Goal: Information Seeking & Learning: Learn about a topic

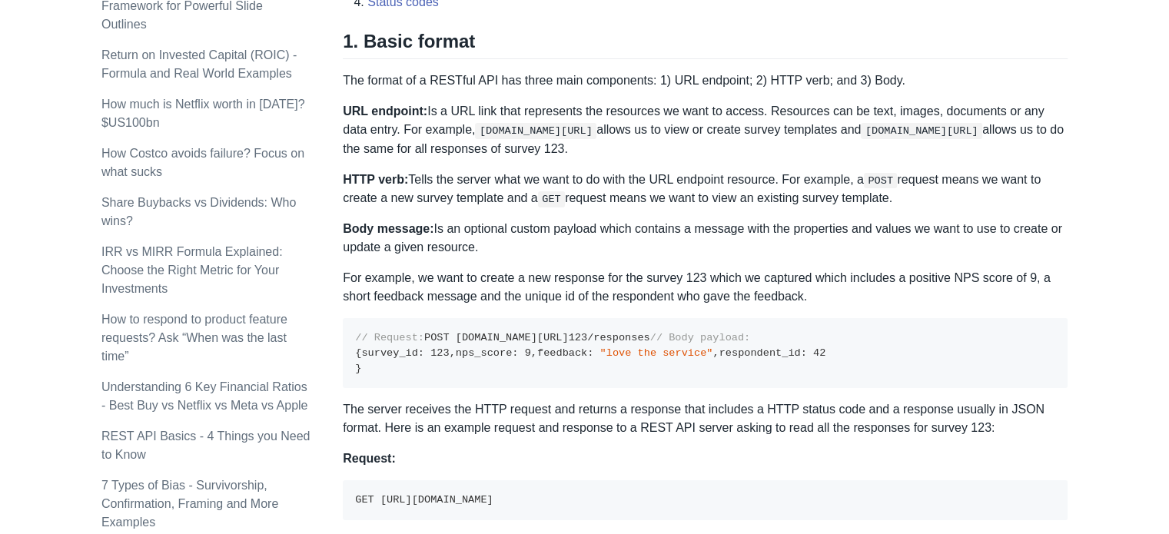
scroll to position [733, 0]
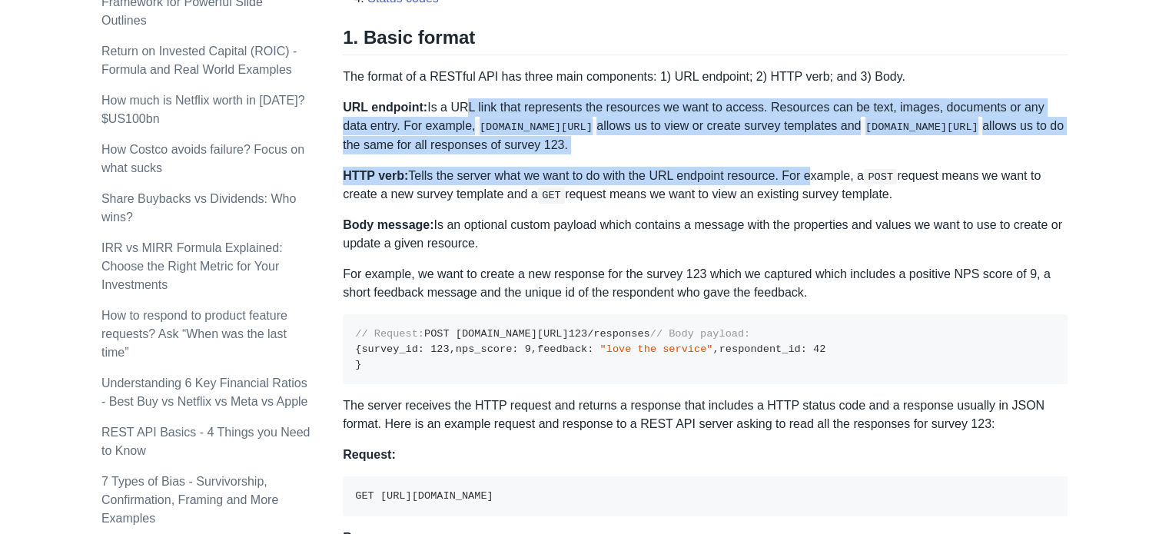
drag, startPoint x: 787, startPoint y: 162, endPoint x: 458, endPoint y: 107, distance: 333.6
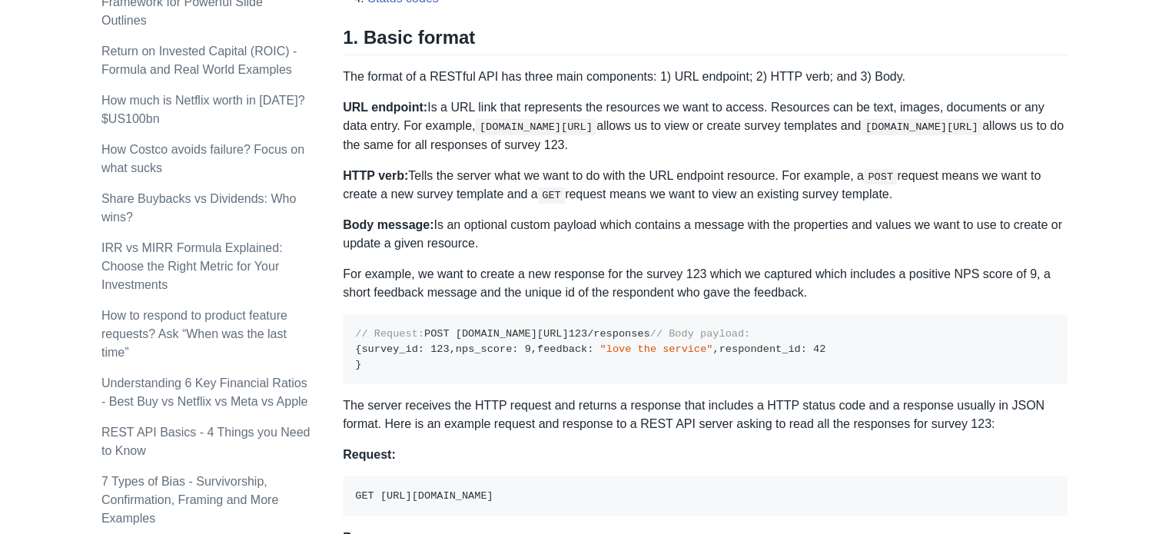
click at [737, 246] on p "Body message: Is an optional custom payload which contains a message with the p…" at bounding box center [705, 234] width 725 height 37
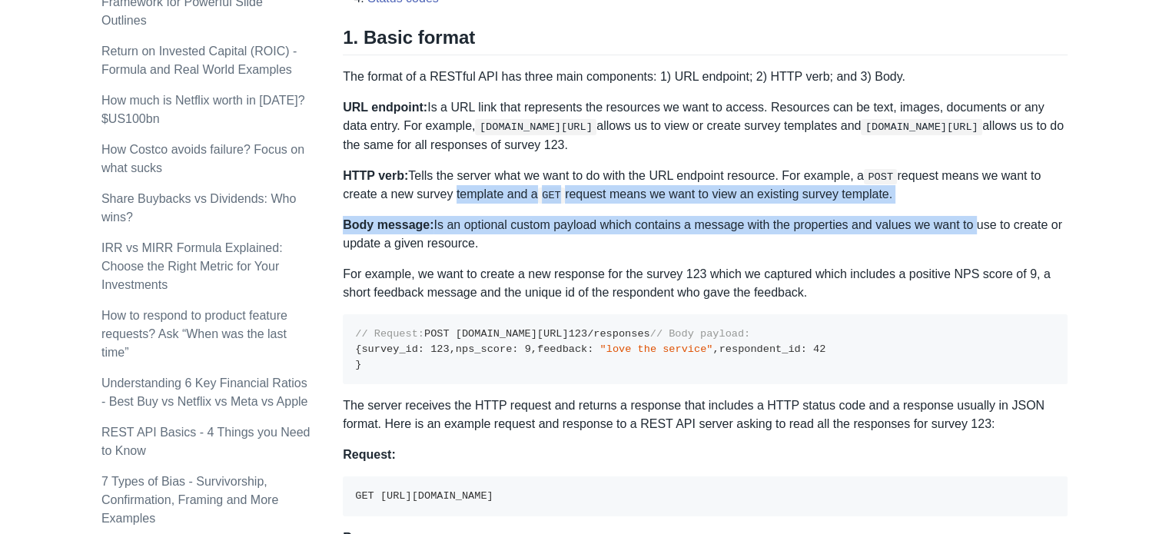
drag, startPoint x: 578, startPoint y: 198, endPoint x: 450, endPoint y: 192, distance: 128.5
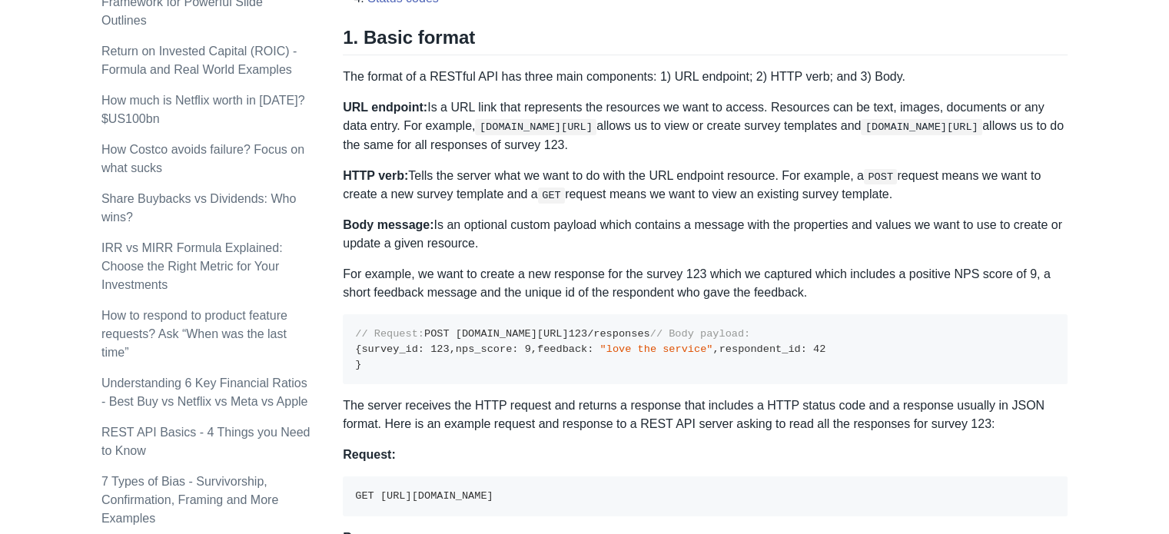
drag, startPoint x: 873, startPoint y: 253, endPoint x: 870, endPoint y: 231, distance: 21.7
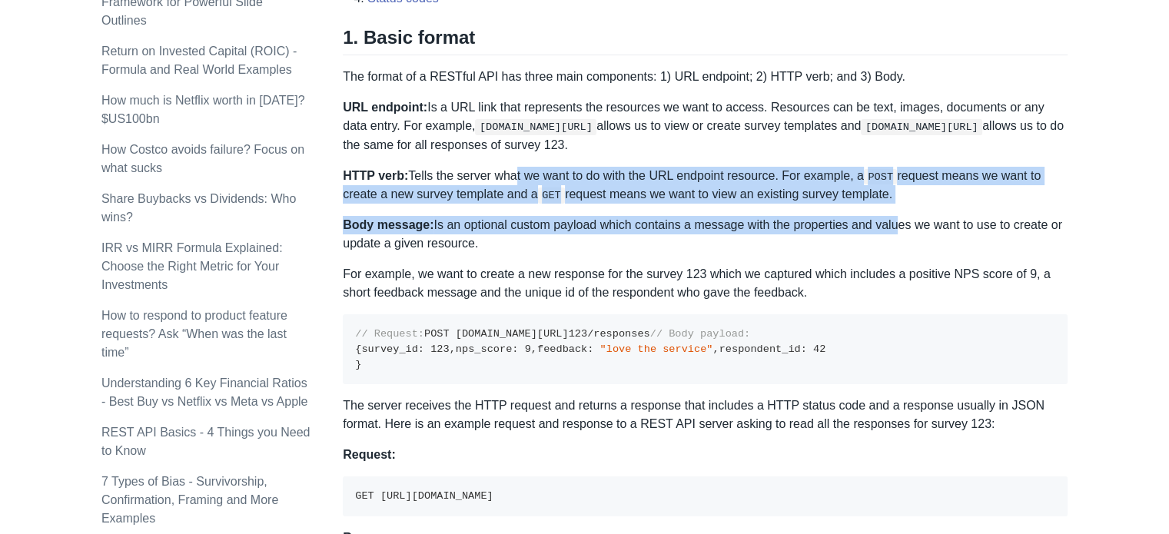
drag, startPoint x: 886, startPoint y: 203, endPoint x: 506, endPoint y: 157, distance: 382.5
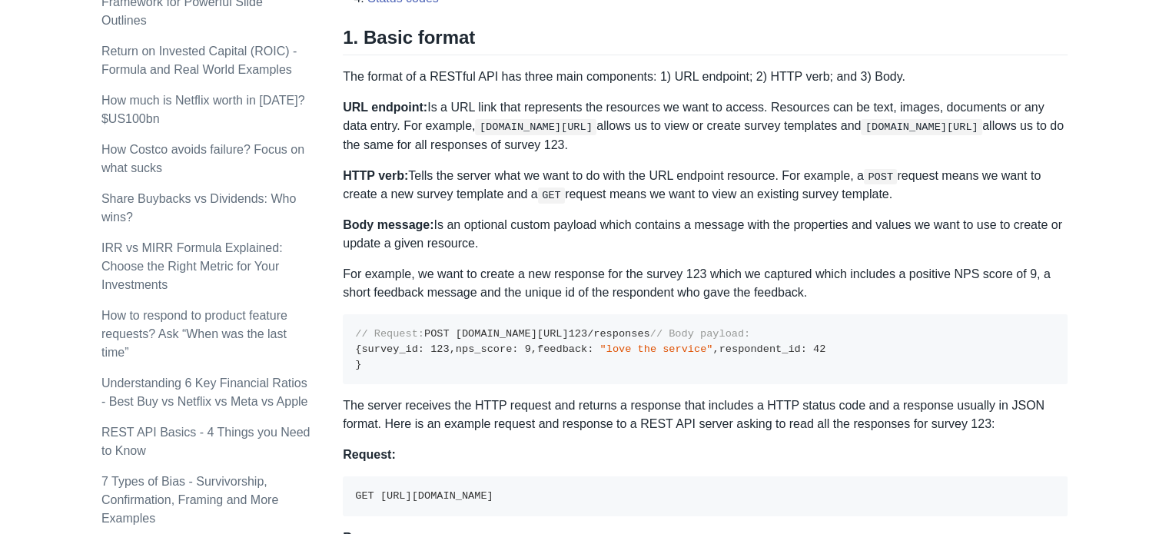
drag, startPoint x: 1079, startPoint y: 261, endPoint x: 1116, endPoint y: 236, distance: 44.3
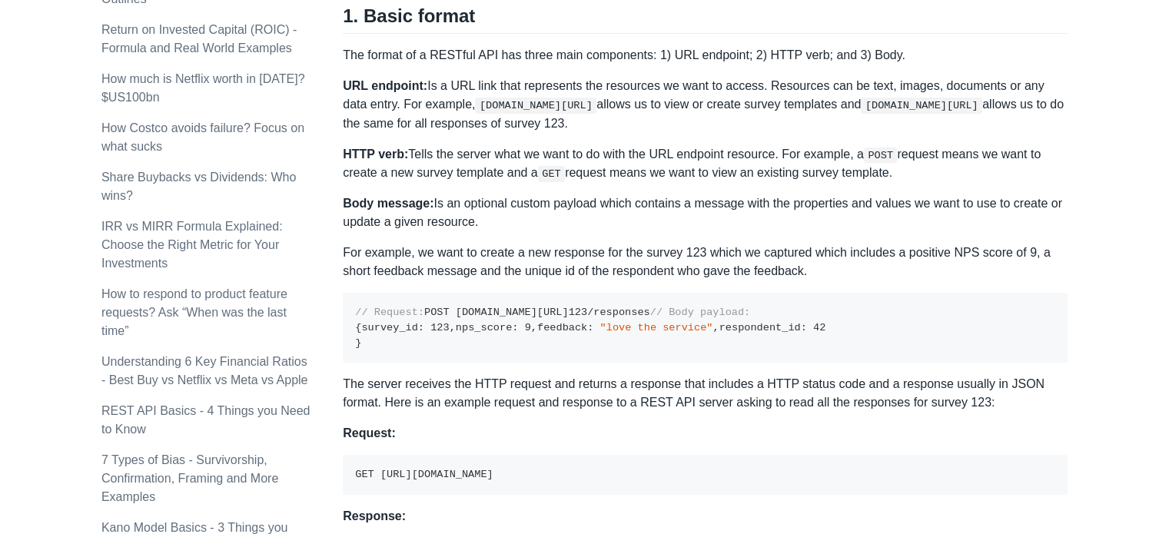
scroll to position [701, 0]
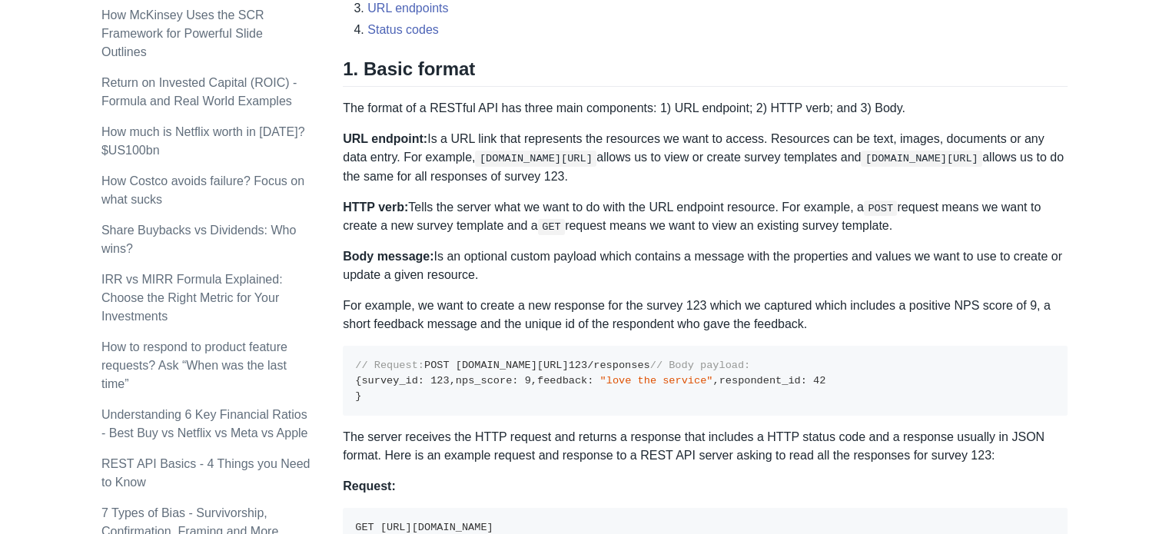
drag, startPoint x: 342, startPoint y: 259, endPoint x: 493, endPoint y: 282, distance: 152.4
click at [493, 282] on p "Body message: Is an optional custom payload which contains a message with the p…" at bounding box center [705, 266] width 725 height 37
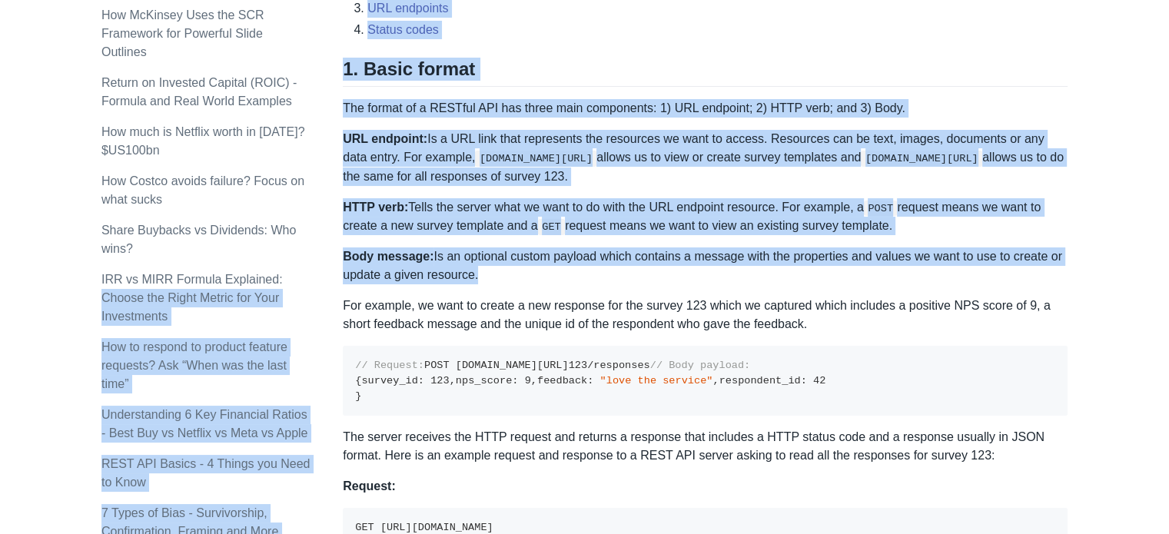
drag, startPoint x: 442, startPoint y: 268, endPoint x: 304, endPoint y: 259, distance: 137.9
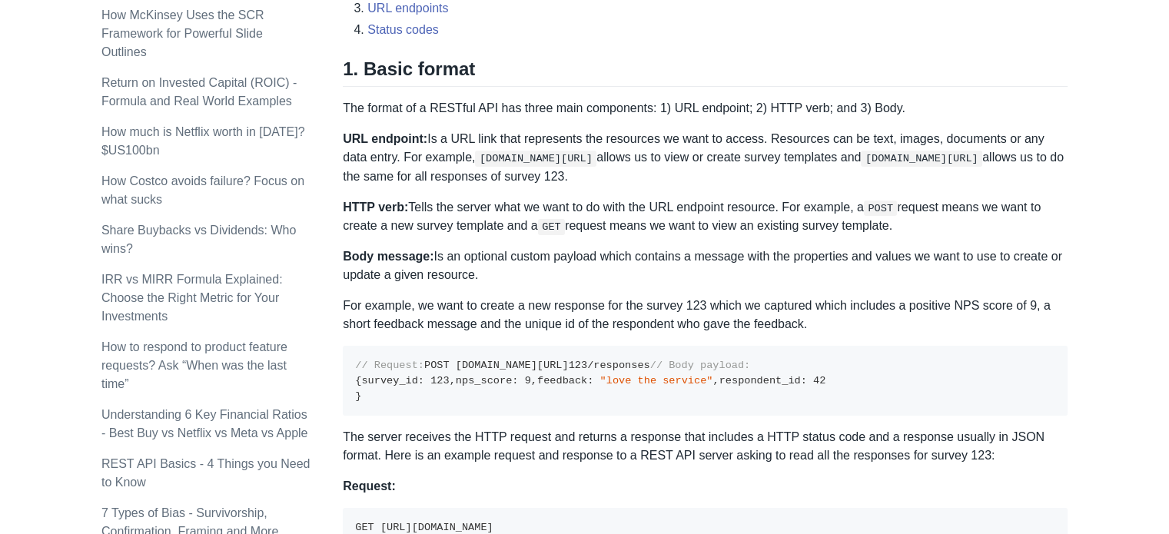
click at [520, 272] on p "Body message: Is an optional custom payload which contains a message with the p…" at bounding box center [705, 266] width 725 height 37
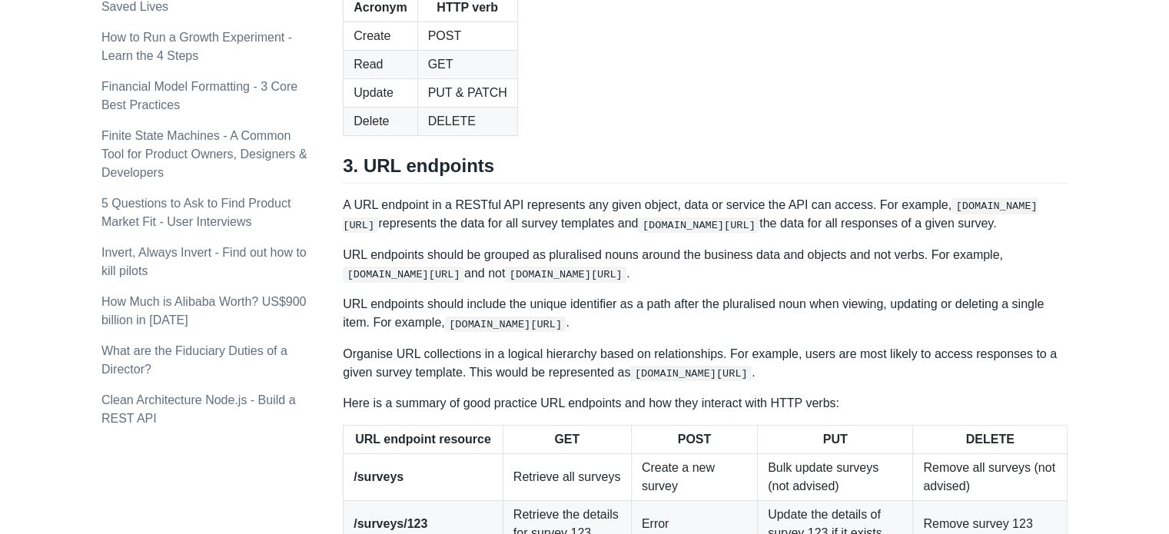
scroll to position [1565, 0]
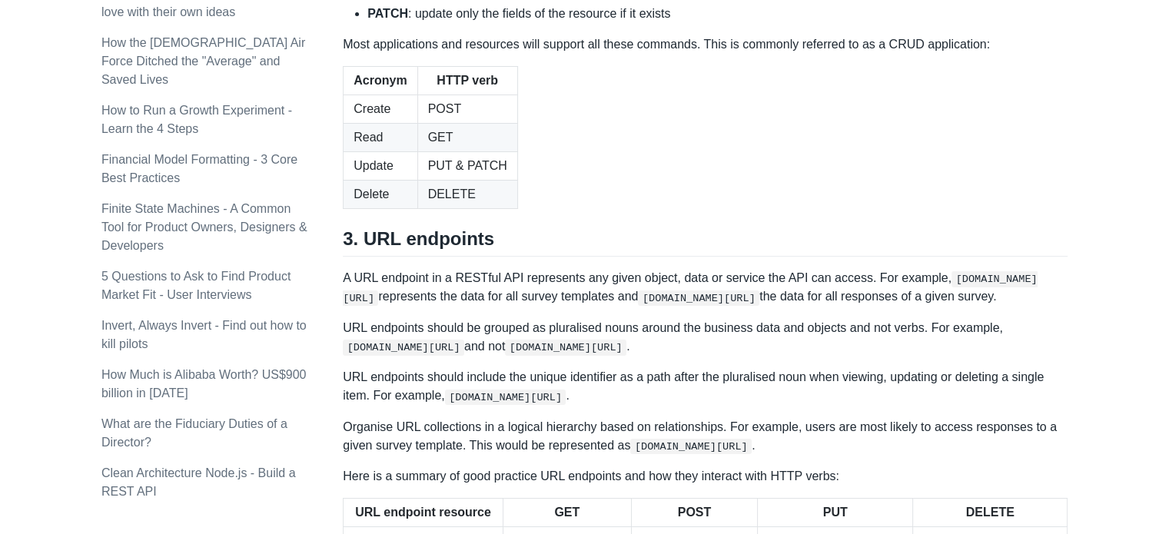
drag, startPoint x: 357, startPoint y: 206, endPoint x: 792, endPoint y: 211, distance: 435.1
click at [412, 23] on li "PATCH : update only the fields of the resource if it exists" at bounding box center [717, 14] width 700 height 18
drag, startPoint x: 879, startPoint y: 234, endPoint x: 912, endPoint y: 232, distance: 33.1
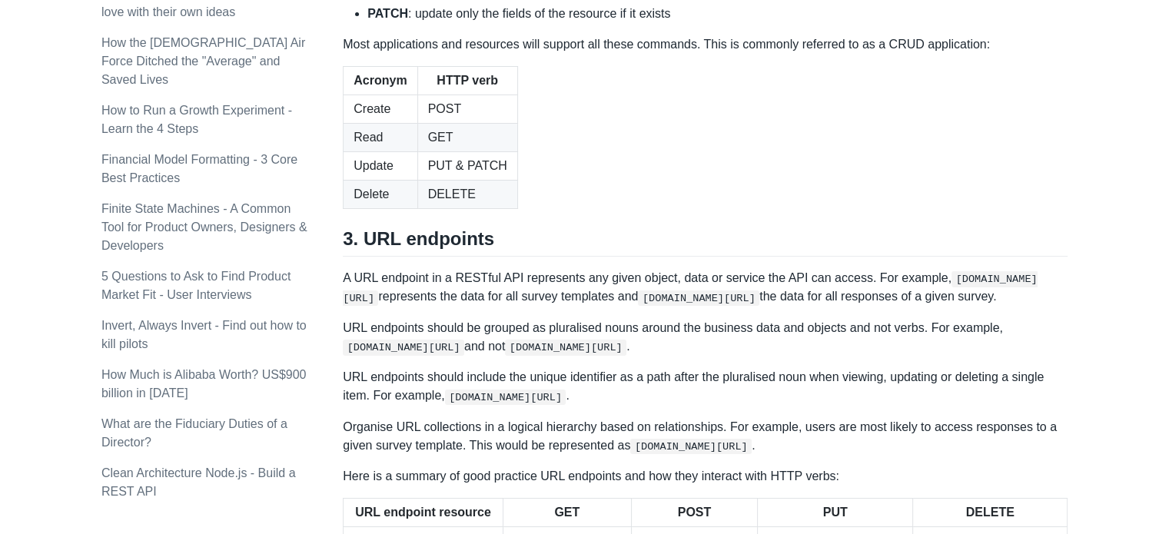
drag, startPoint x: 1008, startPoint y: 239, endPoint x: 1021, endPoint y: 236, distance: 13.4
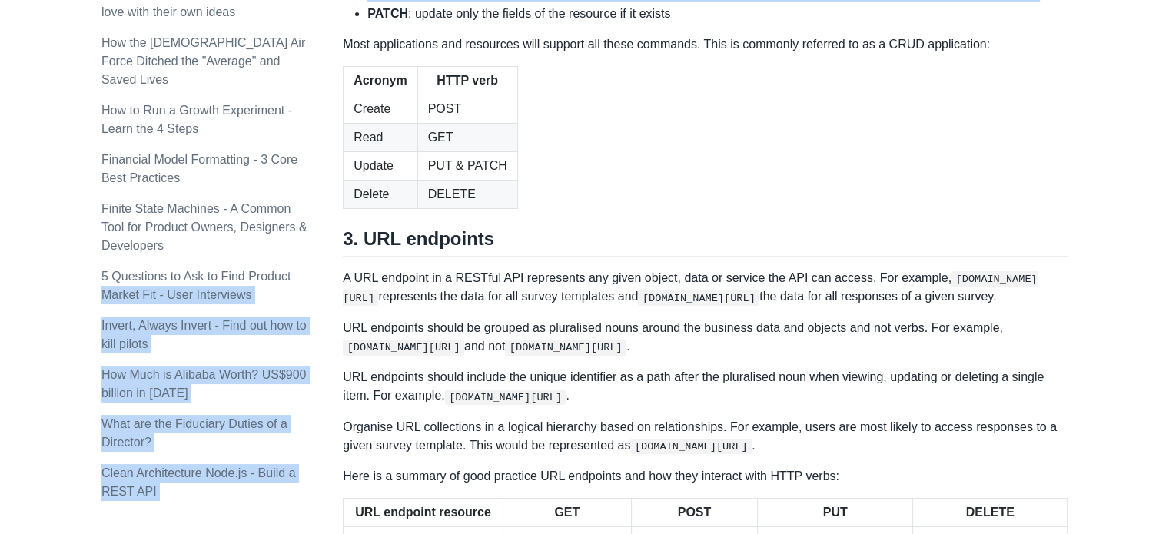
drag, startPoint x: 1061, startPoint y: 233, endPoint x: 331, endPoint y: 224, distance: 730.3
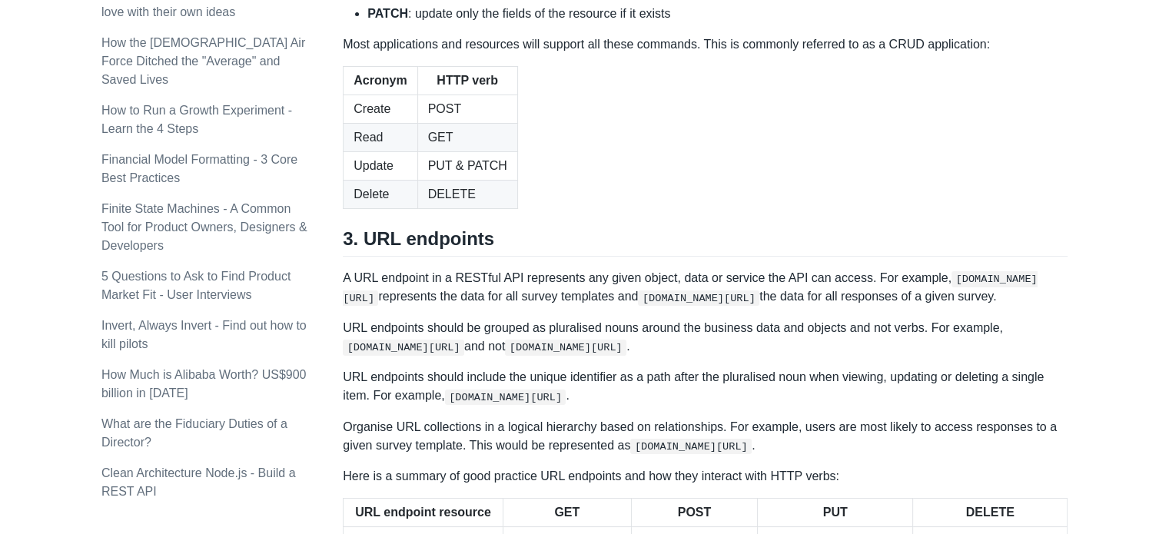
click at [896, 209] on table "Acronym HTTP verb Create POST Read GET Update PUT & PATCH Delete DELETE" at bounding box center [705, 137] width 725 height 143
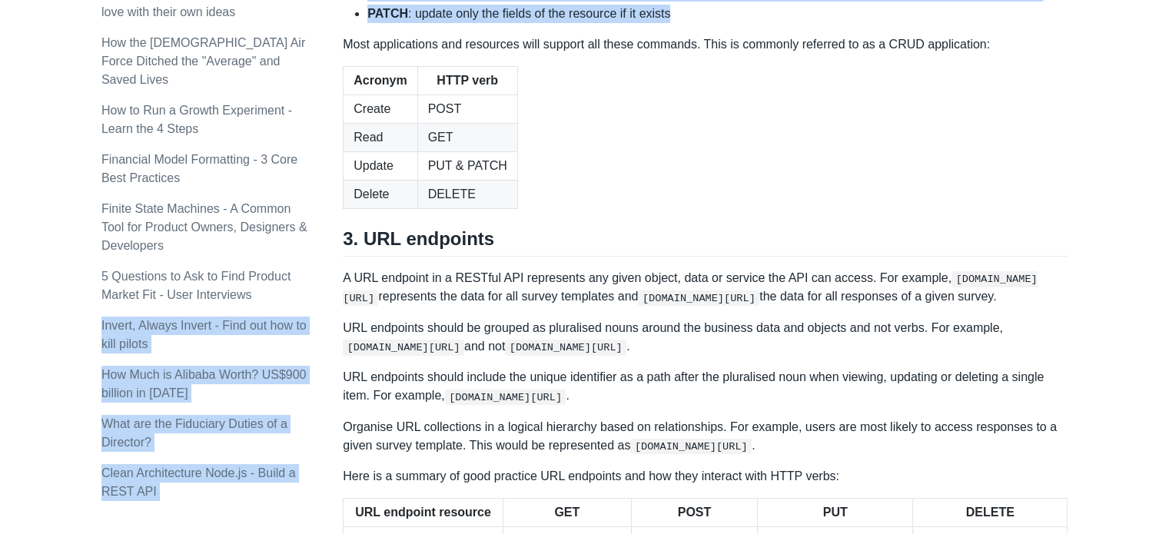
drag, startPoint x: 679, startPoint y: 258, endPoint x: 309, endPoint y: 248, distance: 369.8
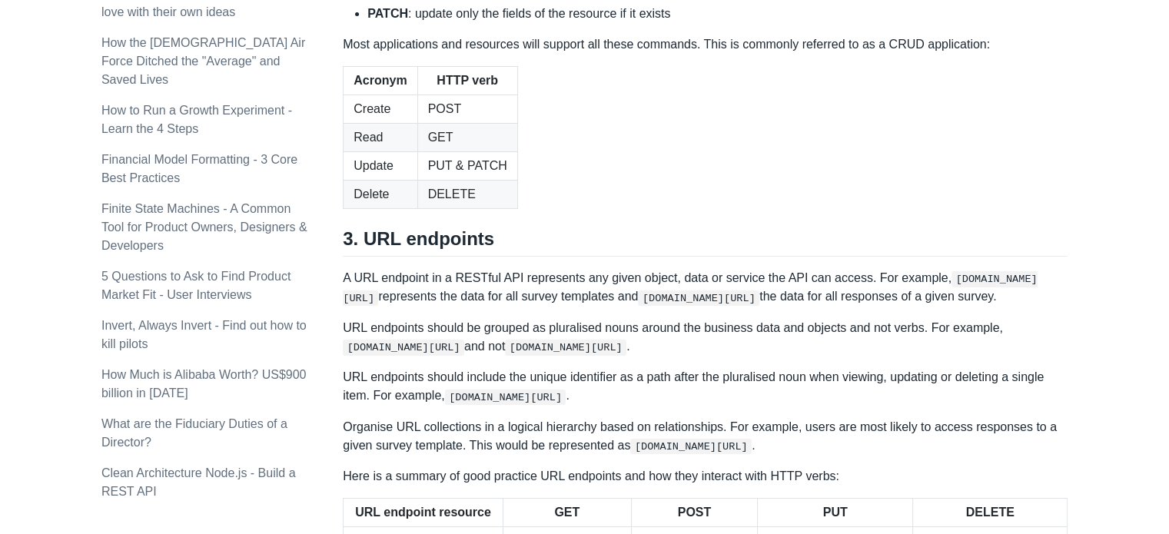
click at [413, 54] on p "Most applications and resources will support all these commands. This is common…" at bounding box center [705, 44] width 725 height 18
drag, startPoint x: 382, startPoint y: 256, endPoint x: 717, endPoint y: 264, distance: 335.2
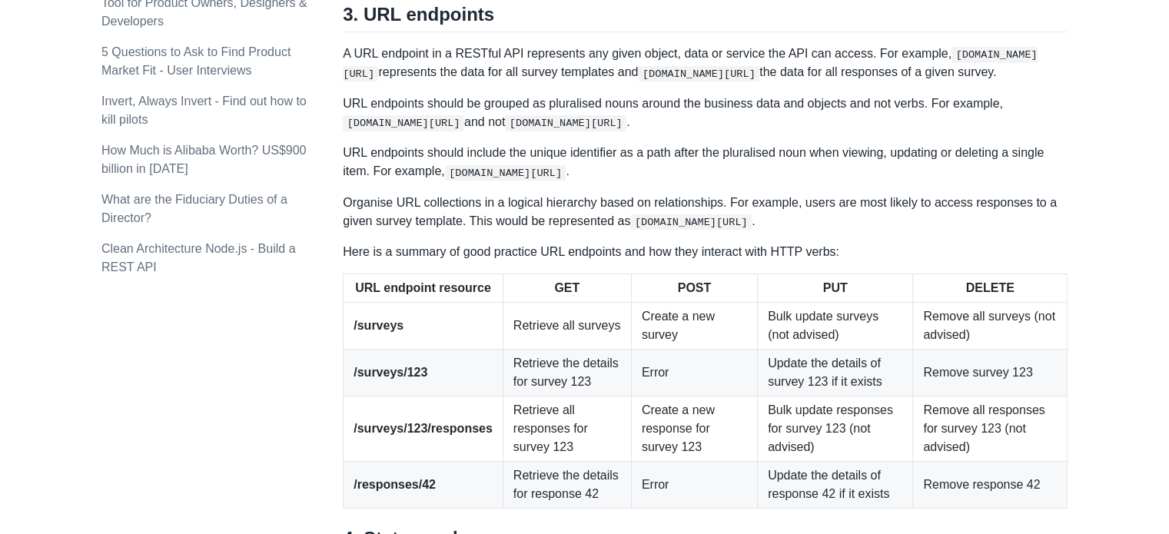
scroll to position [1614, 0]
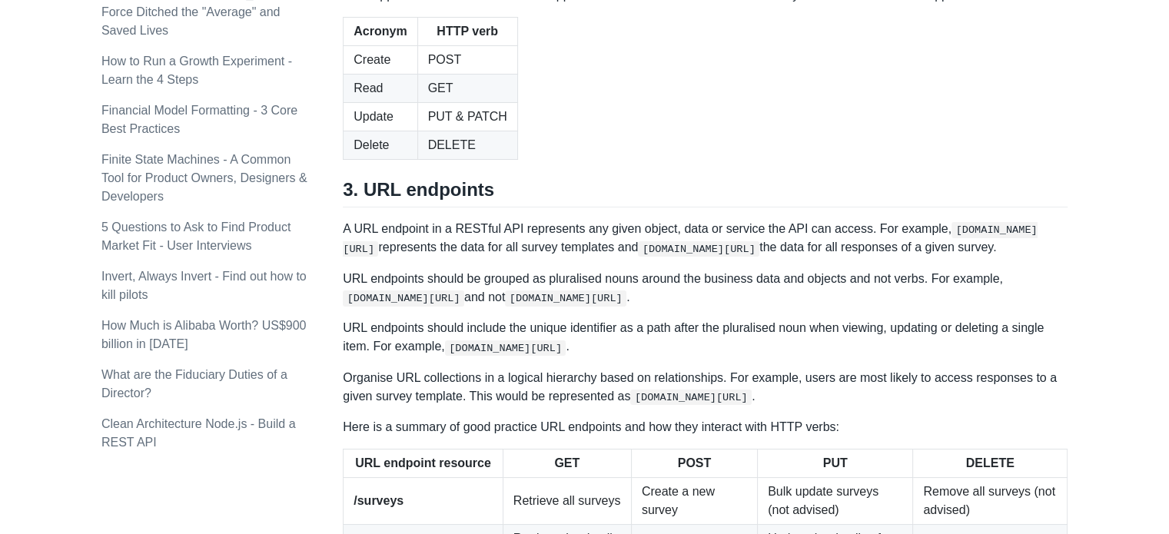
drag, startPoint x: 540, startPoint y: 201, endPoint x: 351, endPoint y: 202, distance: 189.1
click at [658, 160] on table "Acronym HTTP verb Create POST Read GET Update PUT & PATCH Delete DELETE" at bounding box center [705, 88] width 725 height 143
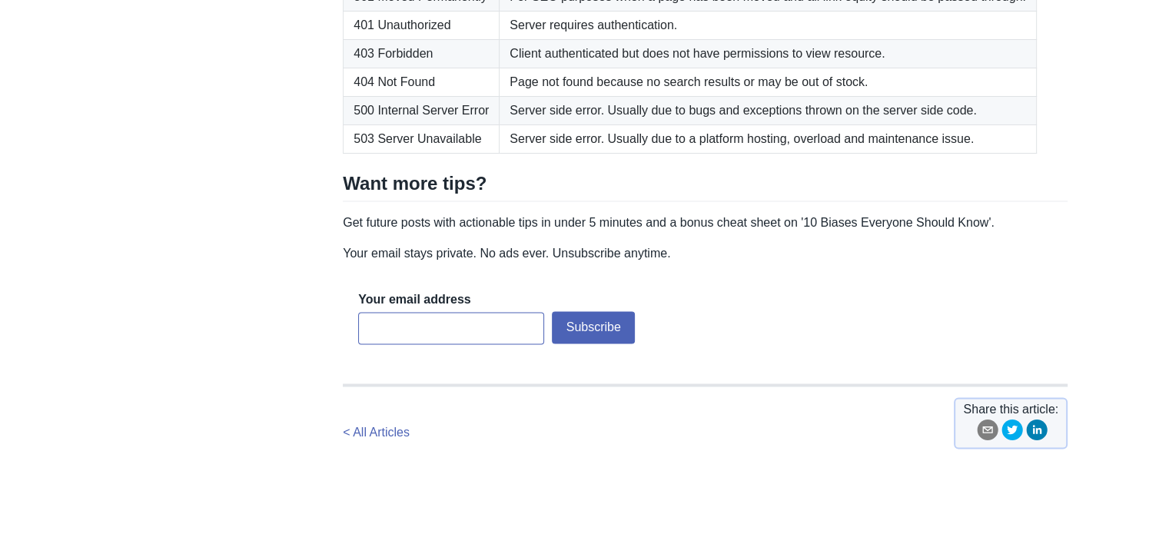
scroll to position [2499, 0]
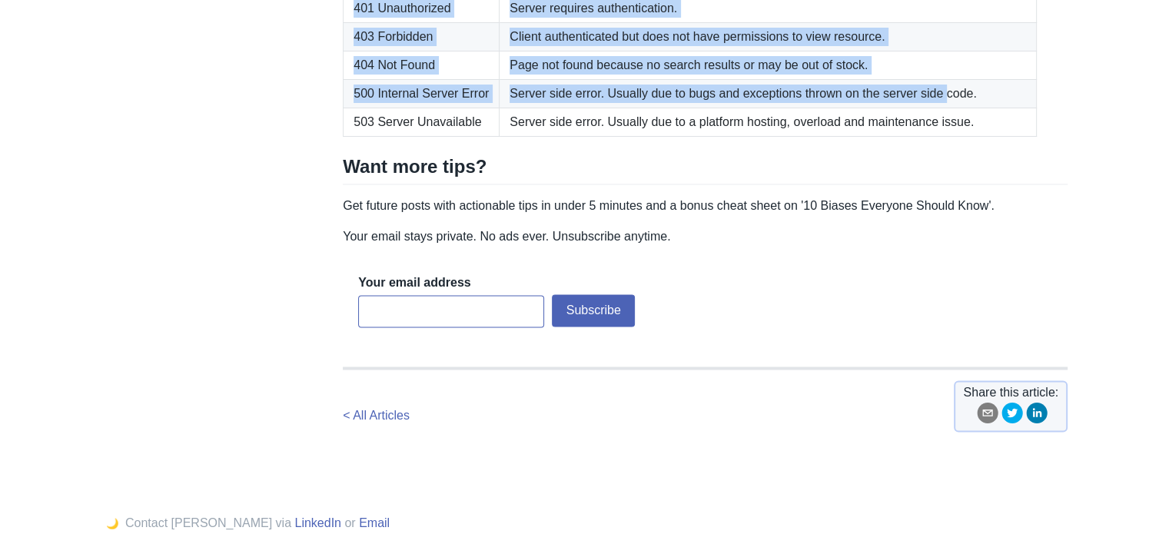
drag, startPoint x: 846, startPoint y: 263, endPoint x: 939, endPoint y: 331, distance: 115.5
click at [939, 137] on tbody "200 OK Request was successful. 301 Moved Permanently For SEO purposes when a pa…" at bounding box center [690, 37] width 693 height 199
click at [939, 108] on td "Server side error. Usually due to bugs and exceptions thrown on the server side…" at bounding box center [768, 94] width 537 height 28
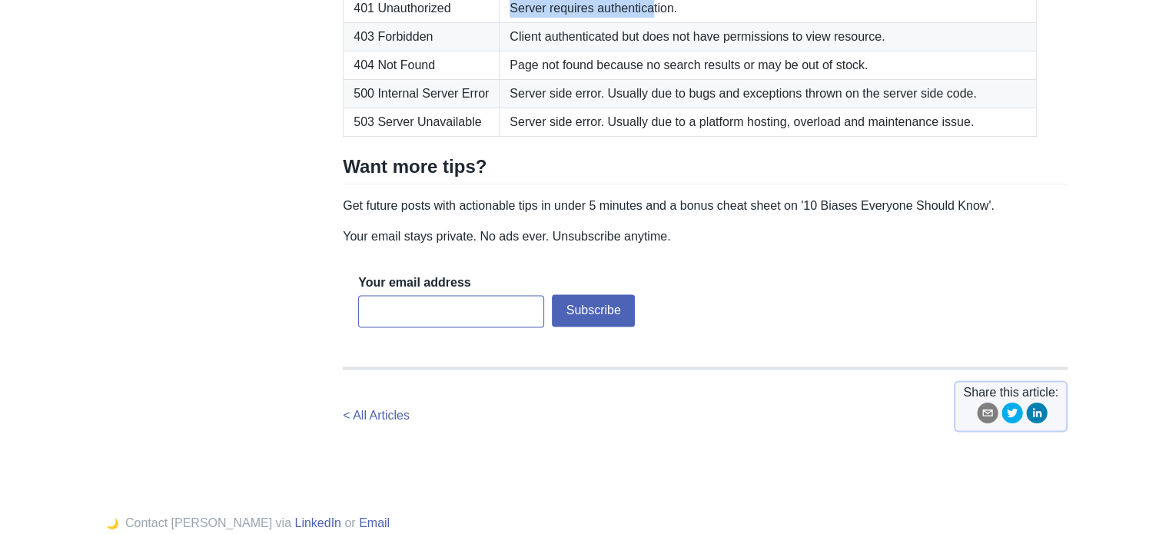
drag, startPoint x: 645, startPoint y: 248, endPoint x: 495, endPoint y: 249, distance: 149.9
click at [500, 23] on td "Server requires authentication." at bounding box center [768, 9] width 537 height 28
click at [741, 52] on td "Client authenticated but does not have permissions to view resource." at bounding box center [768, 37] width 537 height 28
drag, startPoint x: 627, startPoint y: 241, endPoint x: 456, endPoint y: 241, distance: 171.4
click at [456, 23] on tr "401 Unauthorized Server requires authentication." at bounding box center [690, 9] width 693 height 28
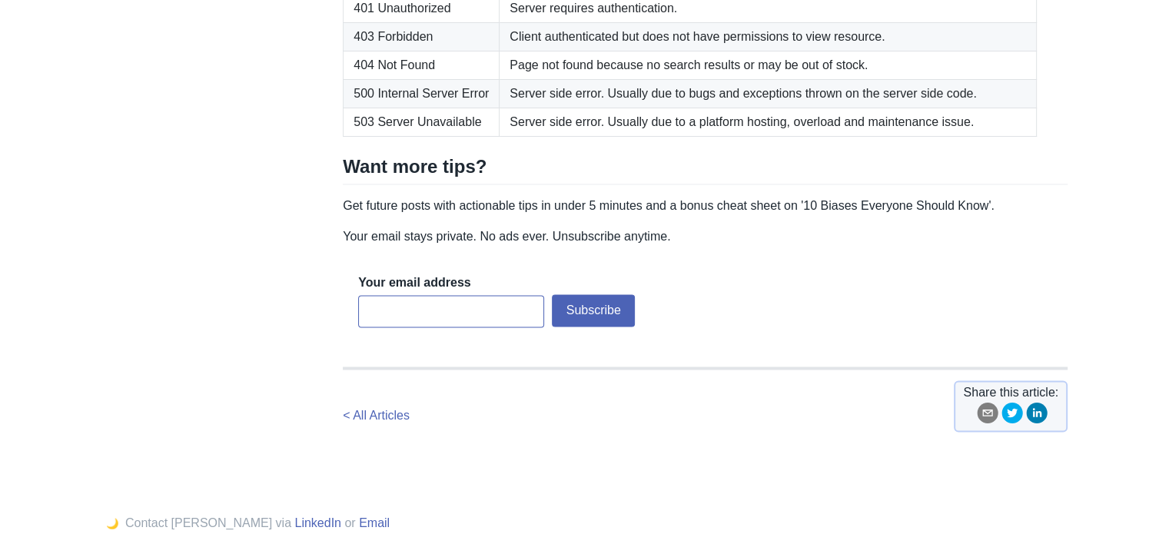
click at [547, 108] on td "Server side error. Usually due to bugs and exceptions thrown on the server side…" at bounding box center [768, 94] width 537 height 28
drag, startPoint x: 937, startPoint y: 254, endPoint x: 512, endPoint y: 258, distance: 425.1
click at [512, 23] on td "Server requires authentication." at bounding box center [768, 9] width 537 height 28
click at [781, 80] on td "Page not found because no search results or may be out of stock." at bounding box center [768, 66] width 537 height 28
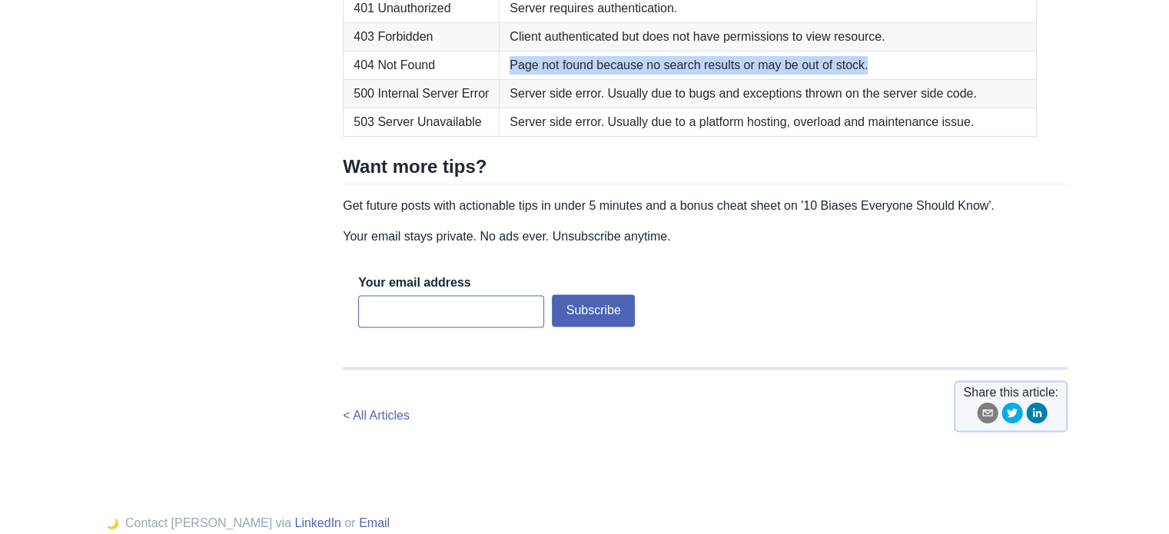
drag, startPoint x: 896, startPoint y: 290, endPoint x: 470, endPoint y: 291, distance: 426.6
click at [470, 80] on tr "404 Not Found Page not found because no search results or may be out of stock." at bounding box center [690, 66] width 693 height 28
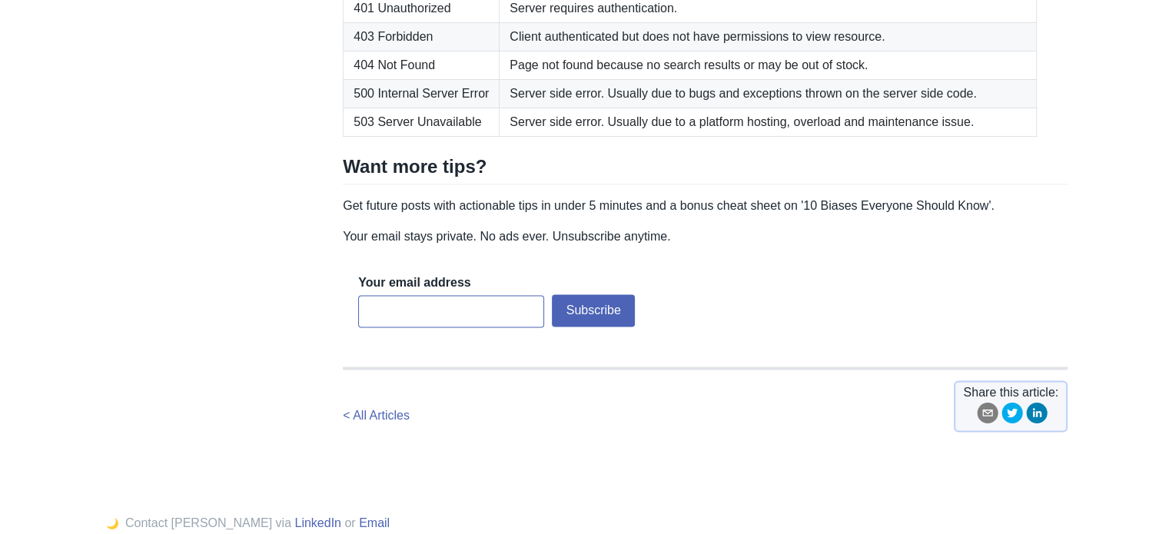
click at [553, 108] on td "Server side error. Usually due to bugs and exceptions thrown on the server side…" at bounding box center [768, 94] width 537 height 28
drag, startPoint x: 855, startPoint y: 268, endPoint x: 440, endPoint y: 274, distance: 415.1
click at [440, 52] on tr "403 Forbidden Client authenticated but does not have permissions to view resour…" at bounding box center [690, 37] width 693 height 28
click at [625, 137] on td "Server side error. Usually due to a platform hosting, overload and maintenance …" at bounding box center [768, 122] width 537 height 28
drag, startPoint x: 855, startPoint y: 281, endPoint x: 532, endPoint y: 282, distance: 322.8
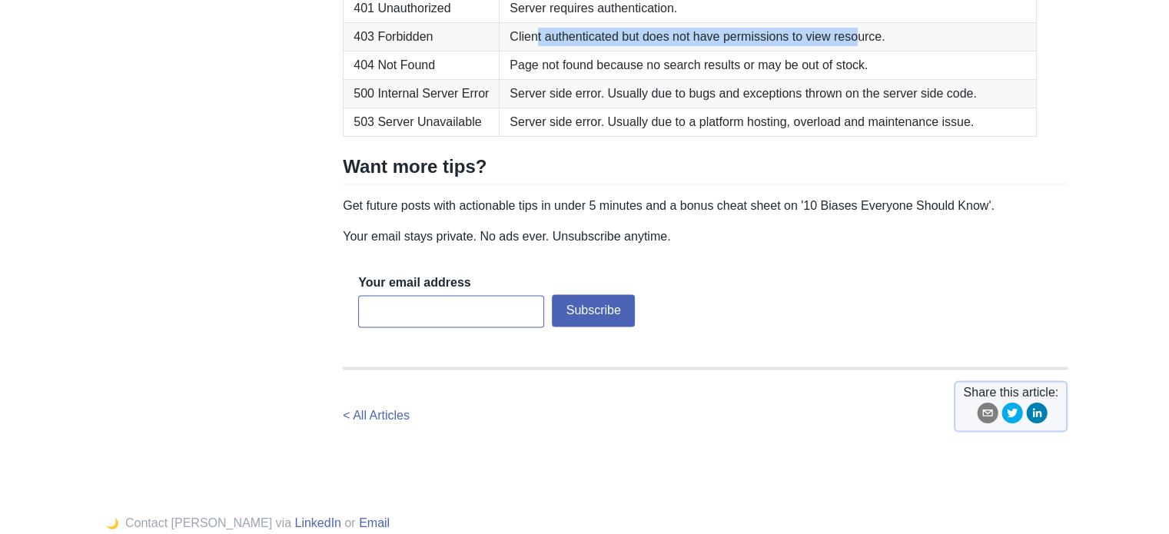
click at [530, 52] on td "Client authenticated but does not have permissions to view resource." at bounding box center [768, 37] width 537 height 28
click at [788, 80] on td "Page not found because no search results or may be out of stock." at bounding box center [768, 66] width 537 height 28
drag, startPoint x: 863, startPoint y: 274, endPoint x: 377, endPoint y: 272, distance: 486.6
click at [377, 52] on tr "403 Forbidden Client authenticated but does not have permissions to view resour…" at bounding box center [690, 37] width 693 height 28
click at [576, 108] on td "Server side error. Usually due to bugs and exceptions thrown on the server side…" at bounding box center [768, 94] width 537 height 28
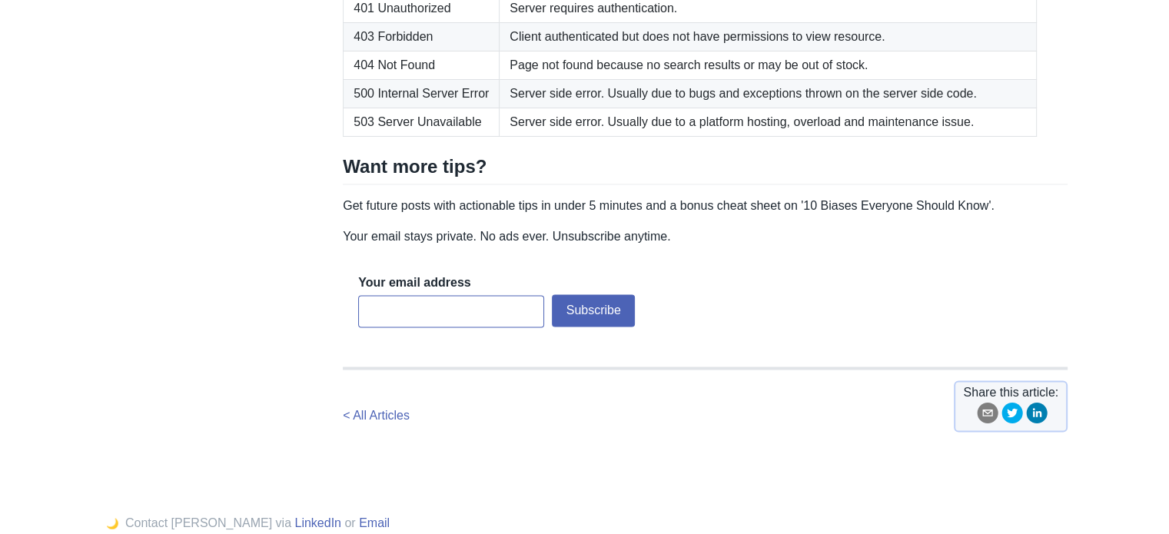
click at [588, 80] on td "Page not found because no search results or may be out of stock." at bounding box center [768, 66] width 537 height 28
drag, startPoint x: 505, startPoint y: 195, endPoint x: 709, endPoint y: 204, distance: 203.9
drag, startPoint x: 627, startPoint y: 253, endPoint x: 324, endPoint y: 254, distance: 303.6
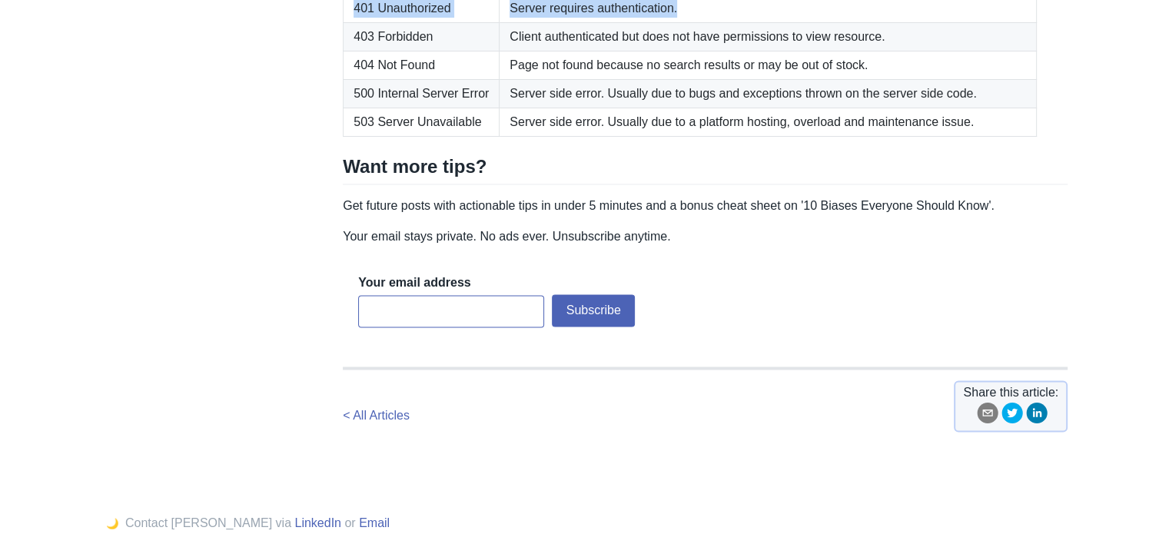
click at [646, 80] on td "Page not found because no search results or may be out of stock." at bounding box center [768, 66] width 537 height 28
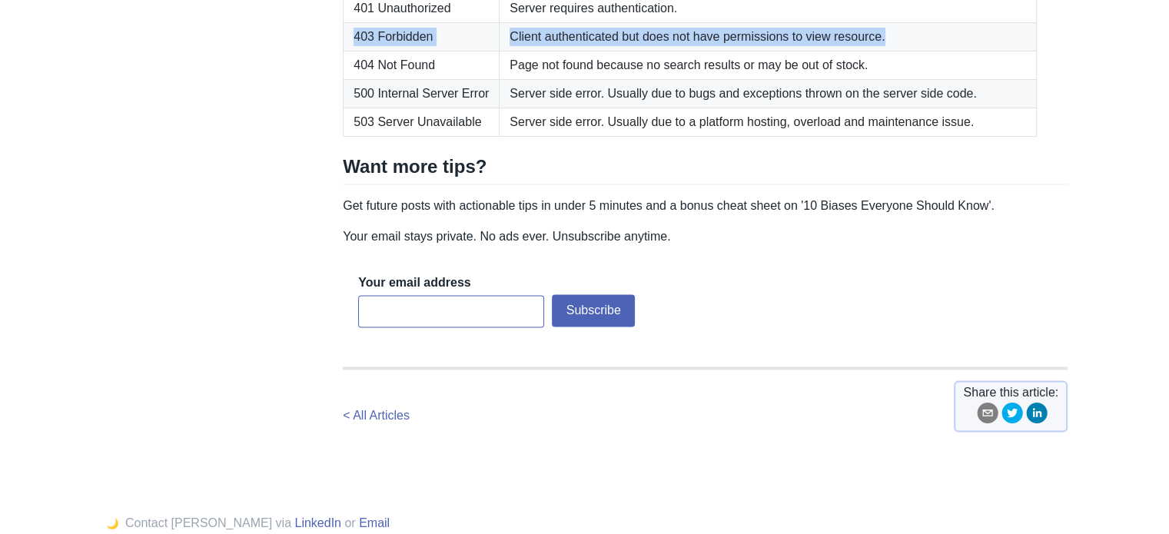
drag, startPoint x: 941, startPoint y: 285, endPoint x: 341, endPoint y: 277, distance: 599.6
